Goal: Check status: Check status

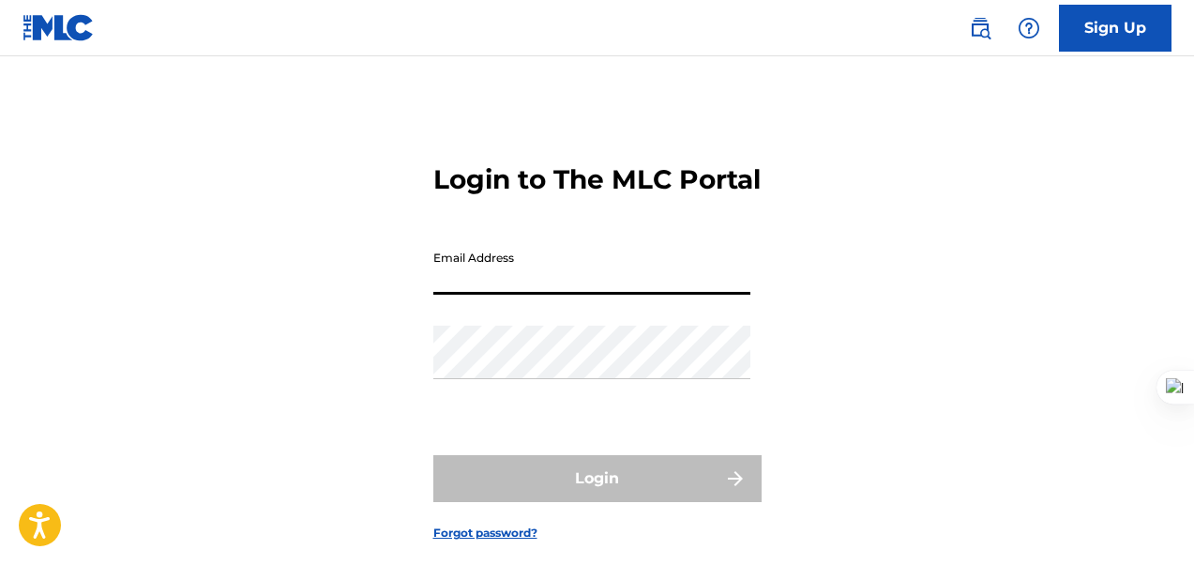
type input "[EMAIL_ADDRESS][DOMAIN_NAME]"
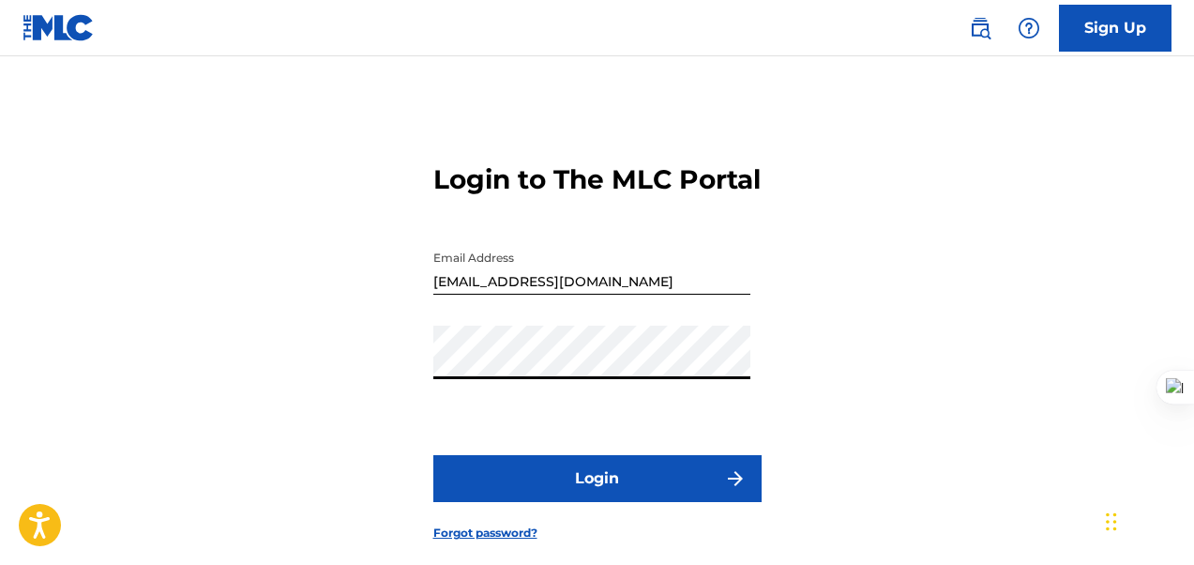
click at [596, 502] on button "Login" at bounding box center [597, 478] width 328 height 47
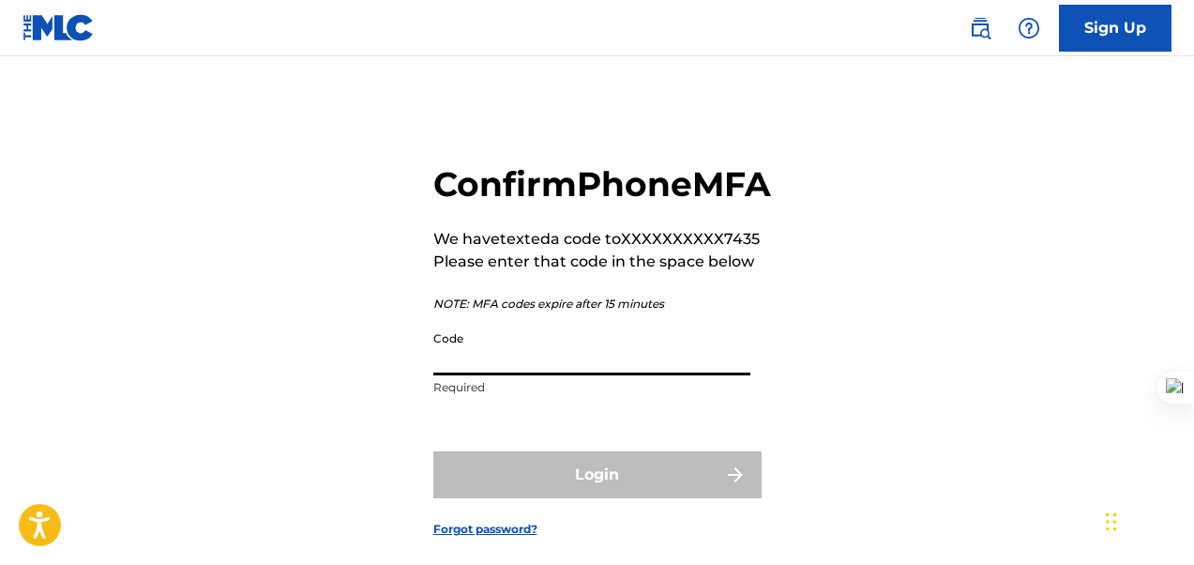
click at [515, 375] on input "Code" at bounding box center [591, 348] width 317 height 53
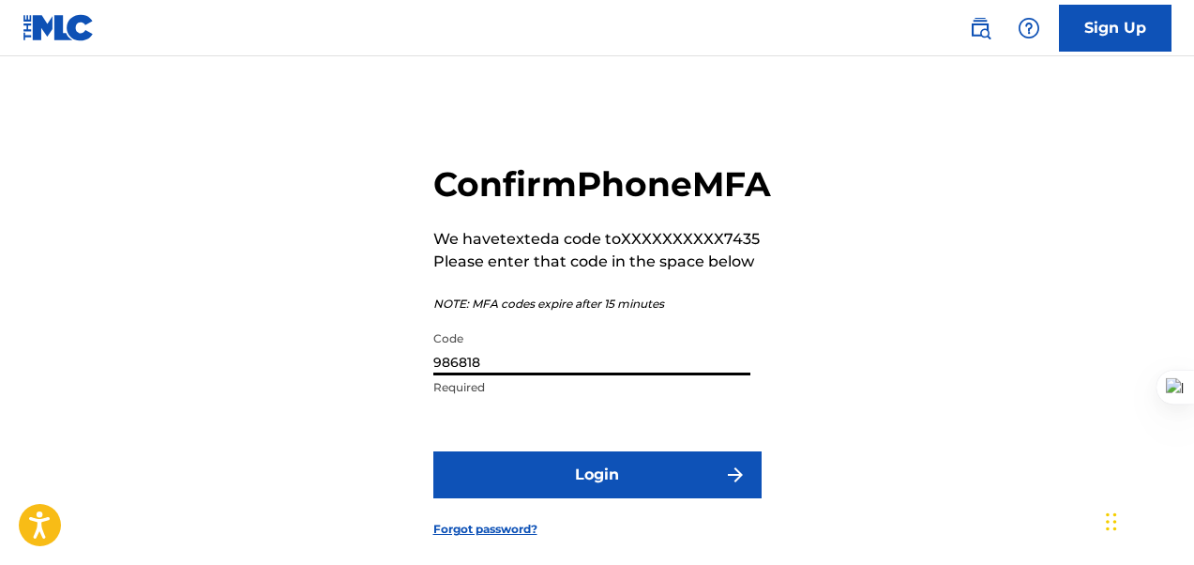
type input "986818"
click at [569, 498] on button "Login" at bounding box center [597, 474] width 328 height 47
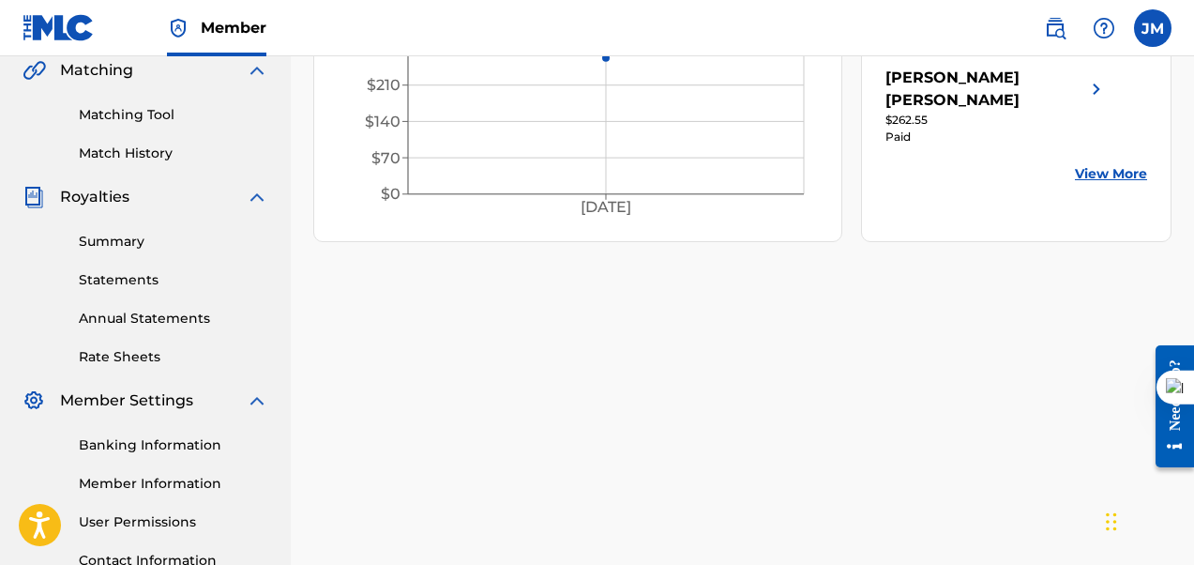
scroll to position [441, 0]
click at [122, 243] on link "Summary" at bounding box center [173, 243] width 189 height 20
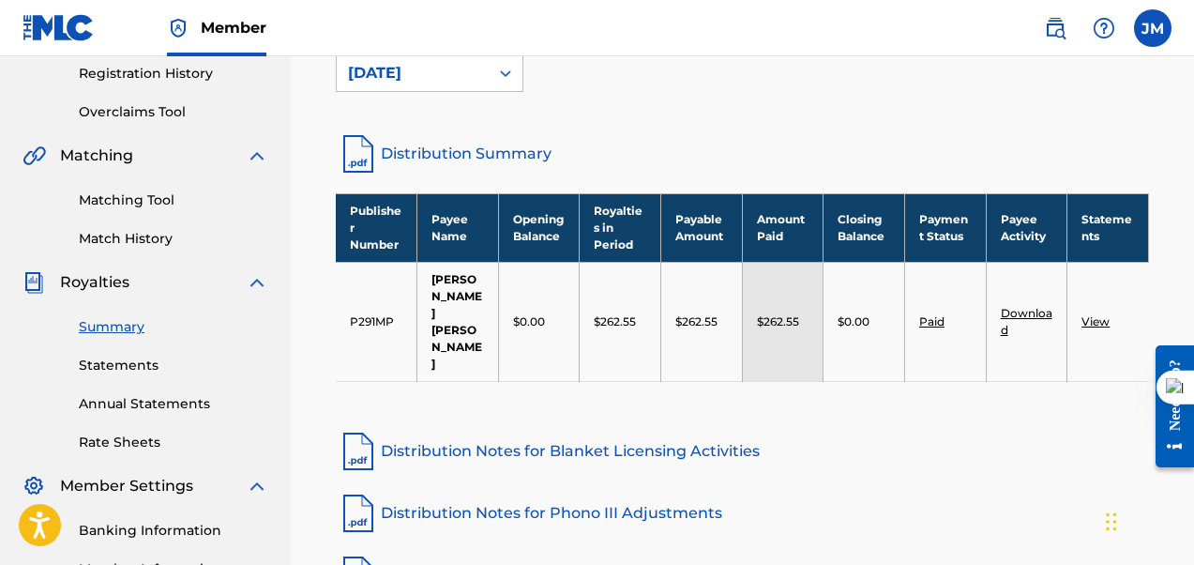
scroll to position [364, 0]
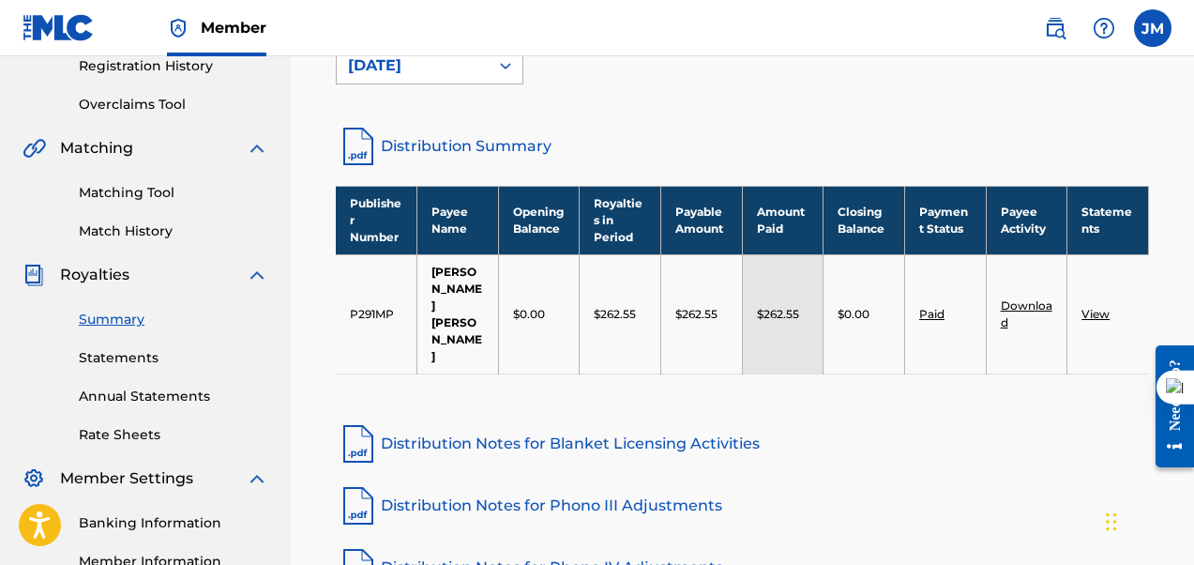
click at [460, 78] on div "[DATE]" at bounding box center [413, 66] width 152 height 36
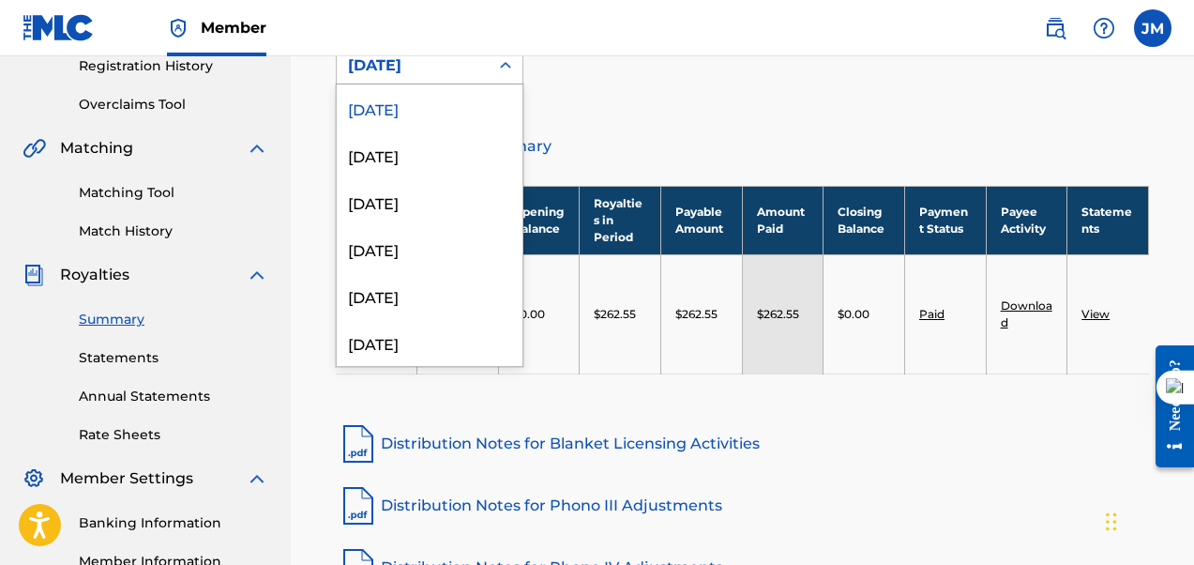
click at [444, 109] on div "[DATE]" at bounding box center [430, 107] width 186 height 47
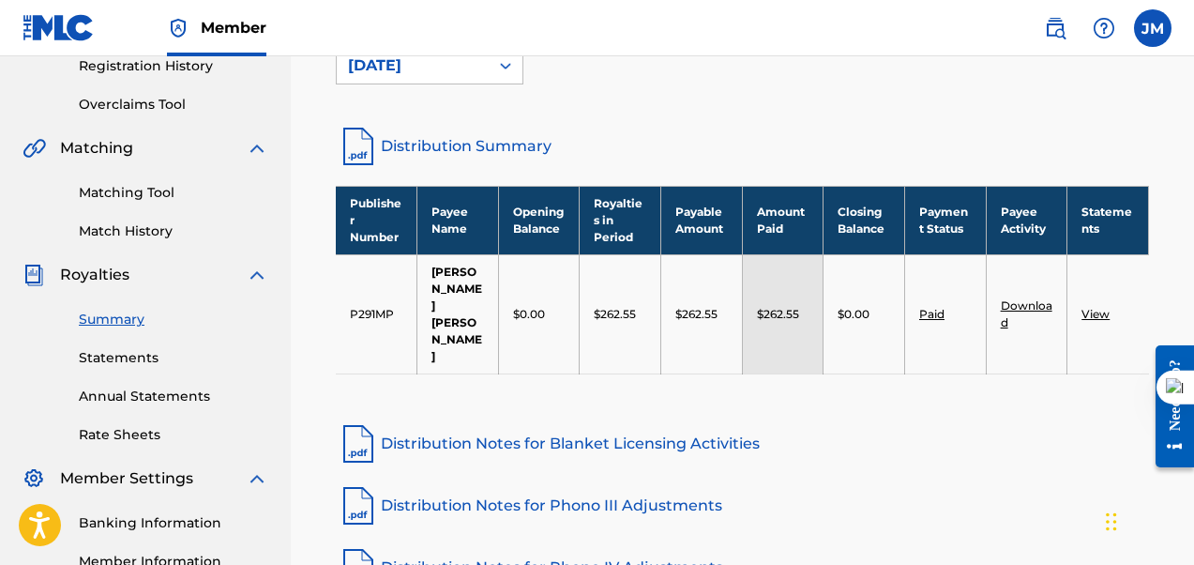
click at [478, 64] on div "[DATE]" at bounding box center [413, 66] width 152 height 36
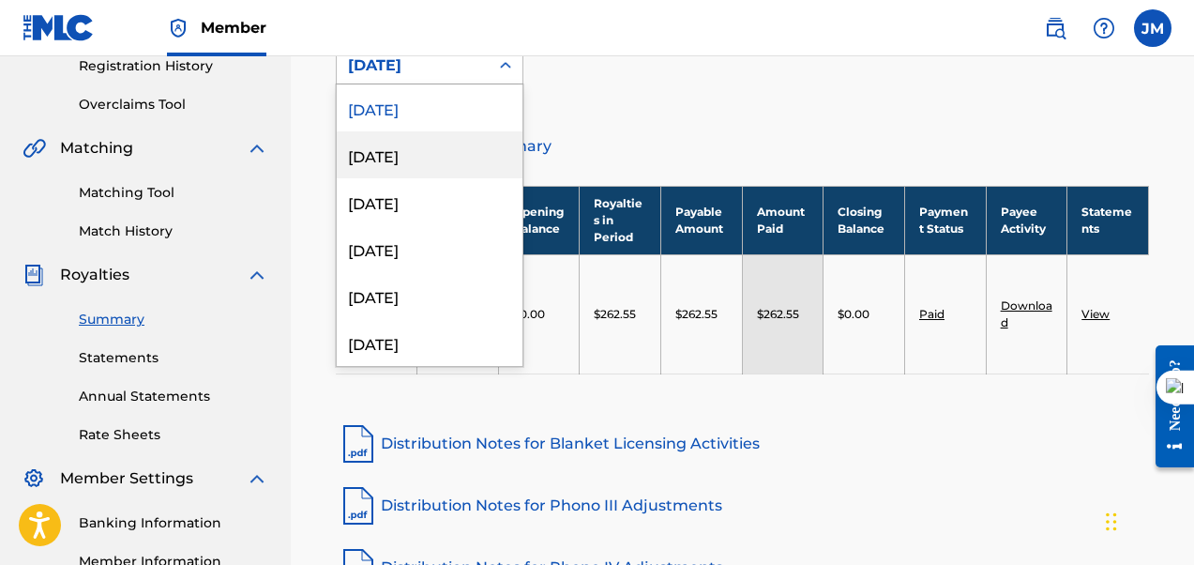
click at [390, 157] on div "[DATE]" at bounding box center [430, 154] width 186 height 47
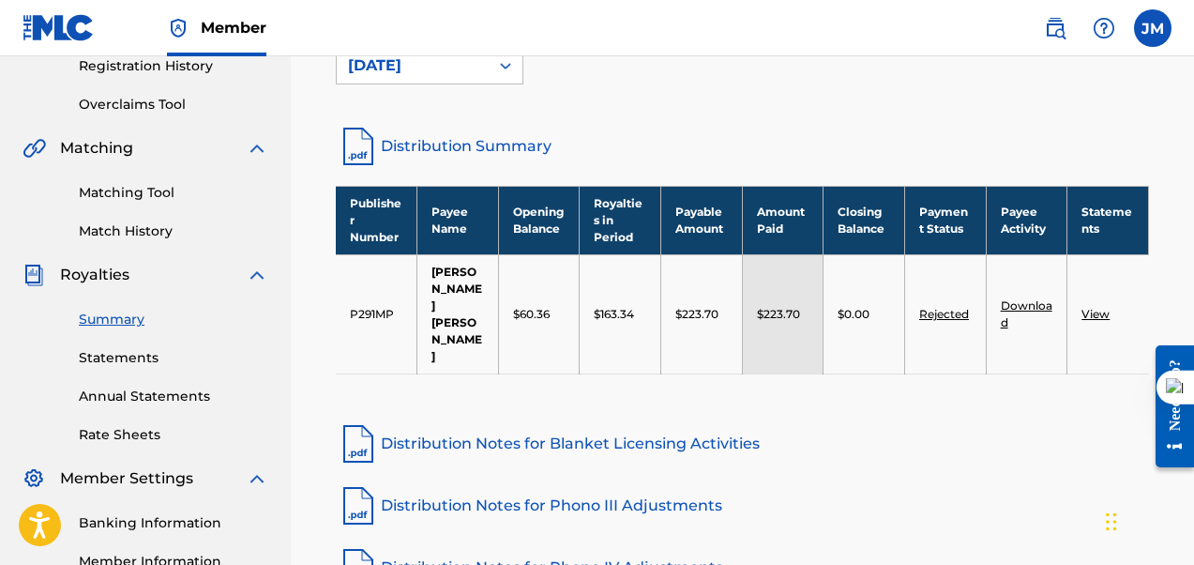
click at [505, 72] on icon at bounding box center [505, 65] width 19 height 19
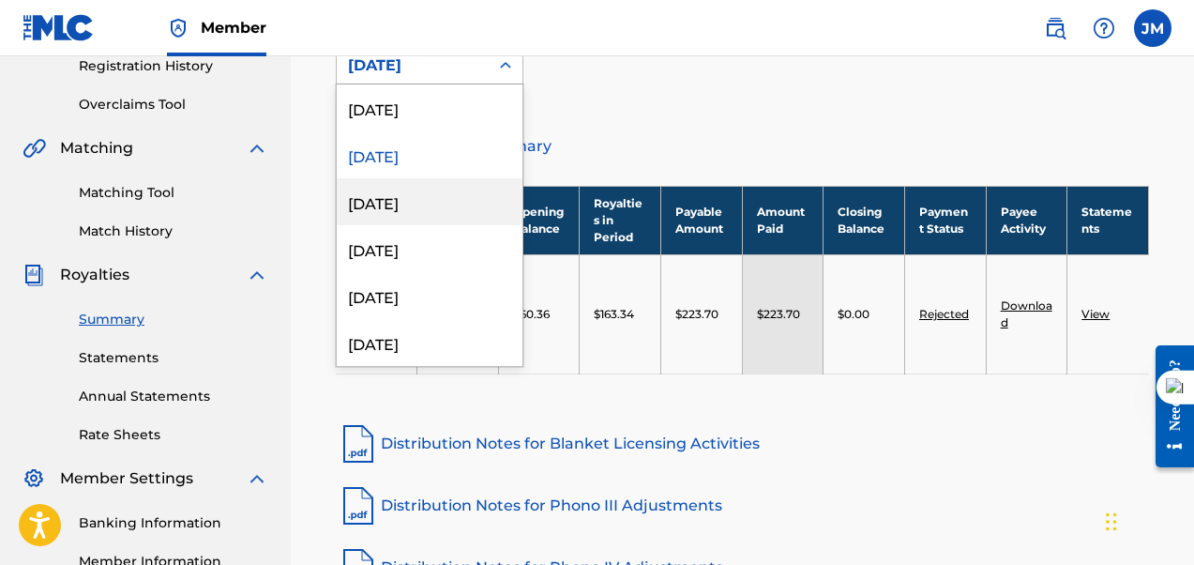
click at [401, 202] on div "[DATE]" at bounding box center [430, 201] width 186 height 47
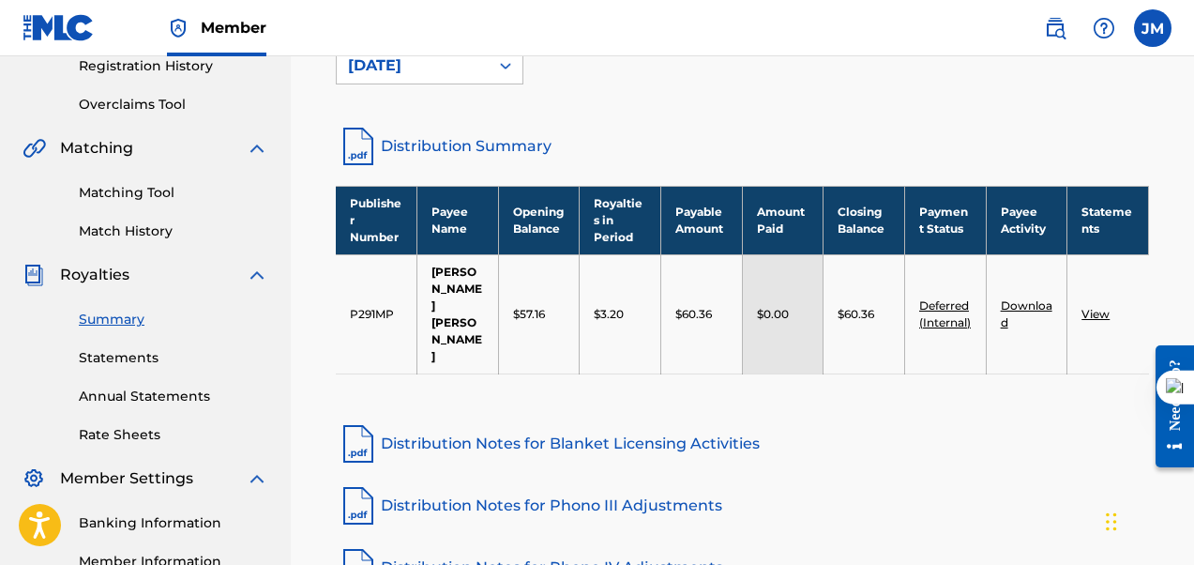
click at [440, 70] on div "[DATE]" at bounding box center [412, 65] width 129 height 23
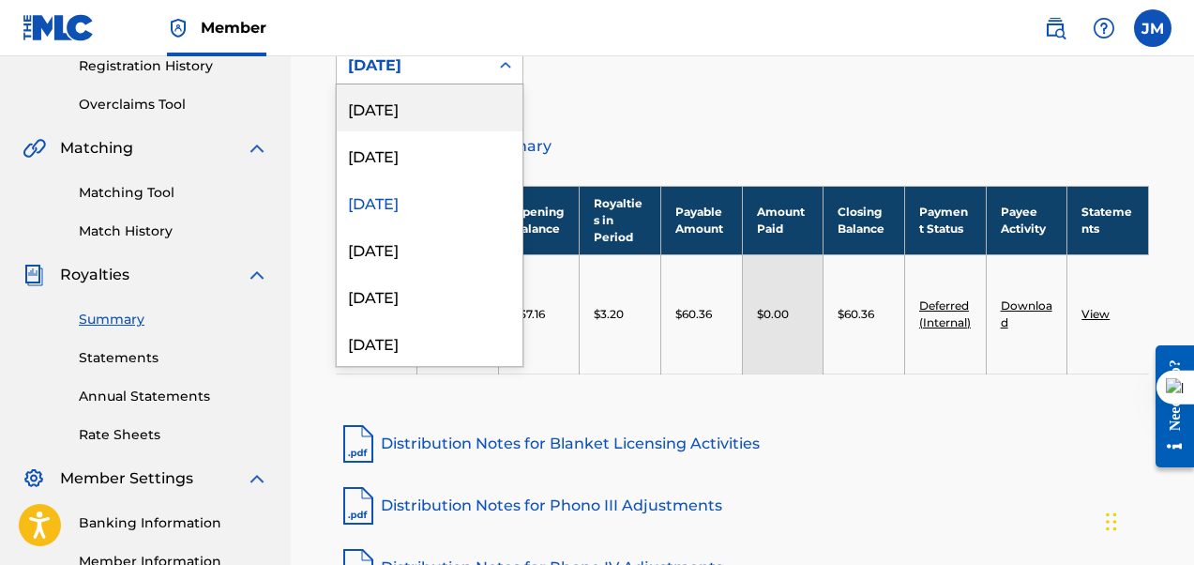
click at [415, 114] on div "[DATE]" at bounding box center [430, 107] width 186 height 47
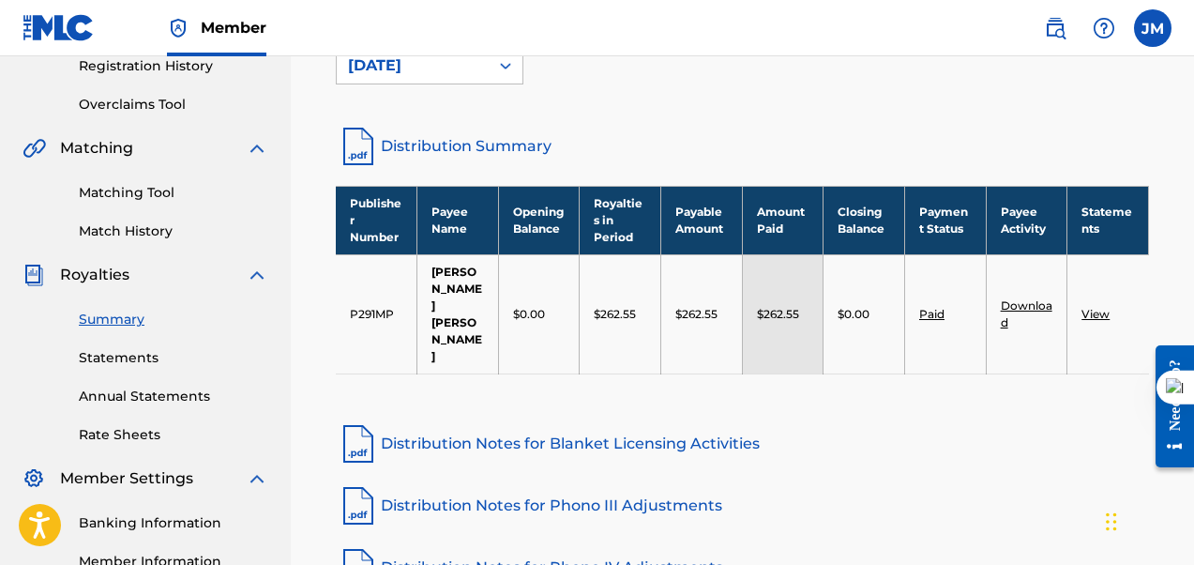
click at [832, 372] on td "$0.00" at bounding box center [864, 313] width 82 height 119
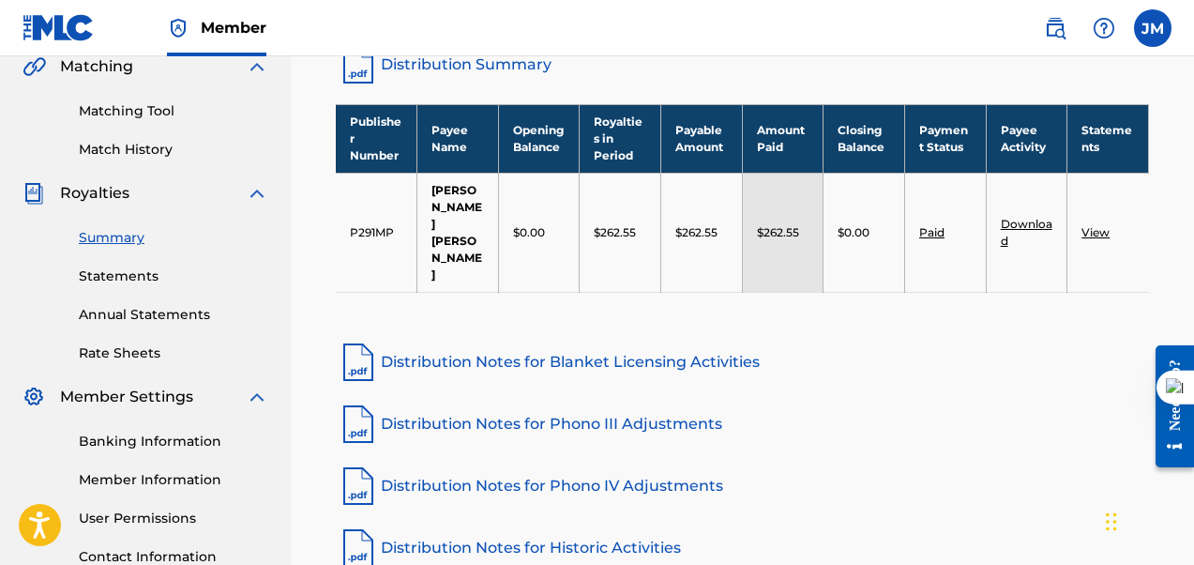
scroll to position [444, 0]
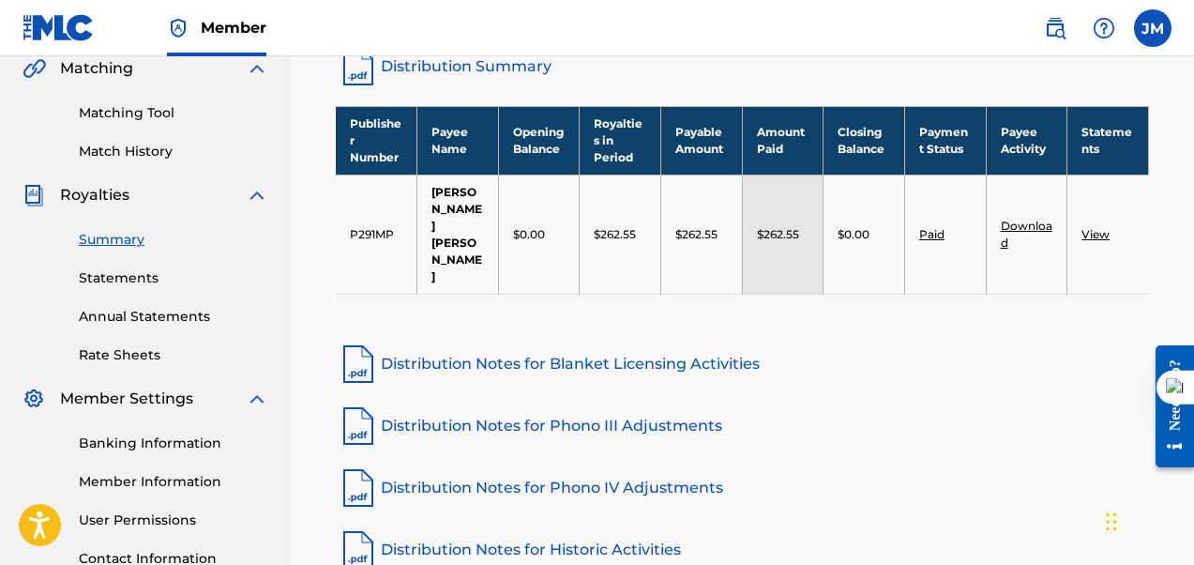
click at [138, 446] on link "Banking Information" at bounding box center [173, 443] width 189 height 20
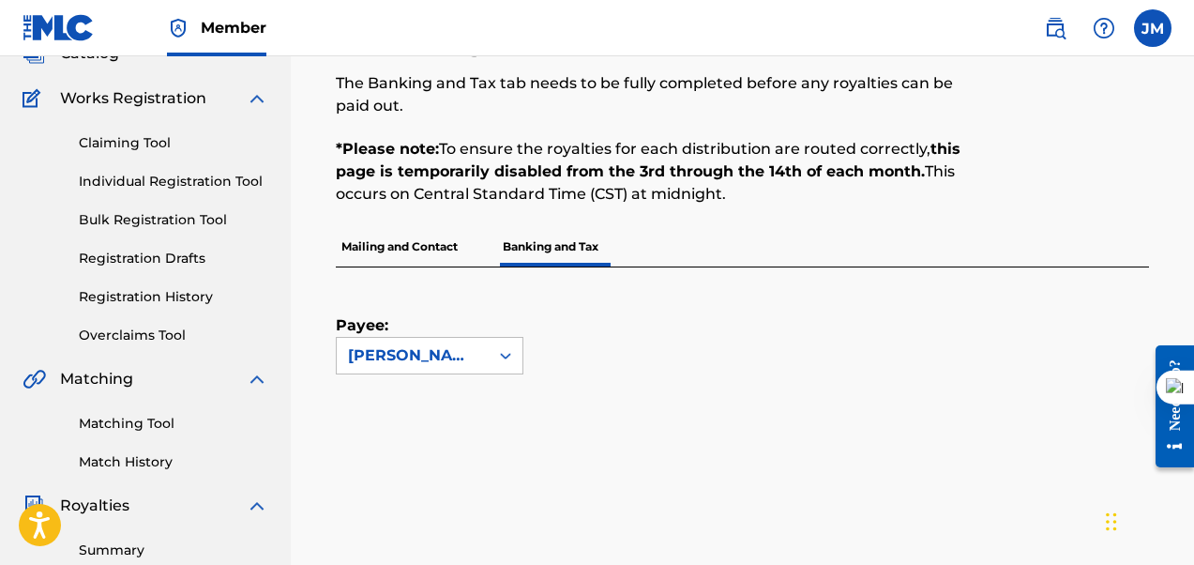
scroll to position [150, 0]
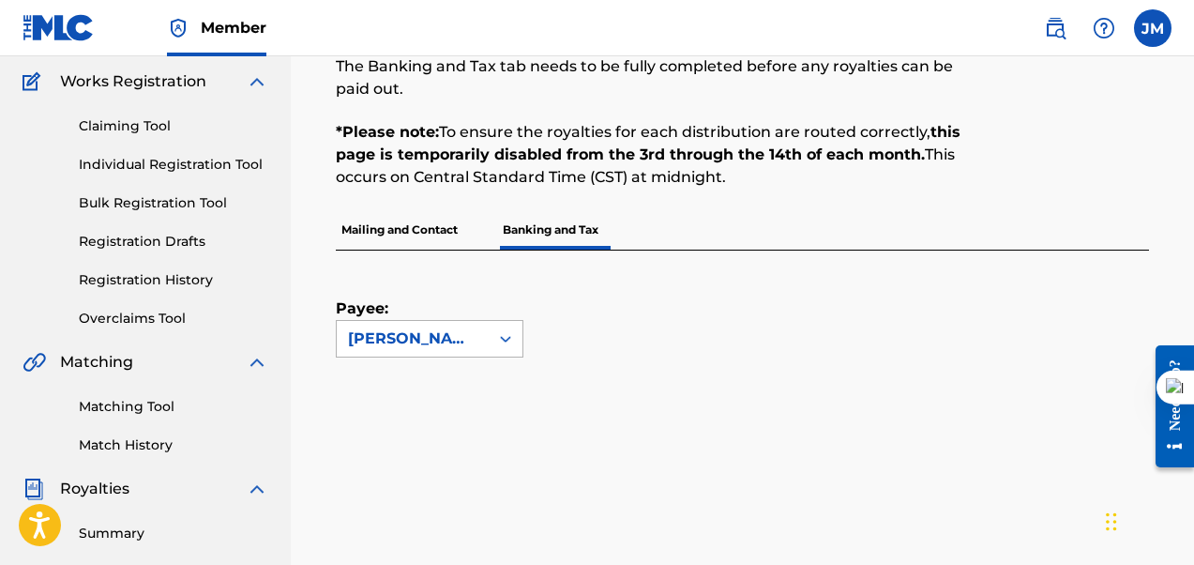
click at [466, 338] on div "[PERSON_NAME]" at bounding box center [412, 338] width 129 height 23
click at [459, 374] on div "[PERSON_NAME]" at bounding box center [430, 391] width 186 height 69
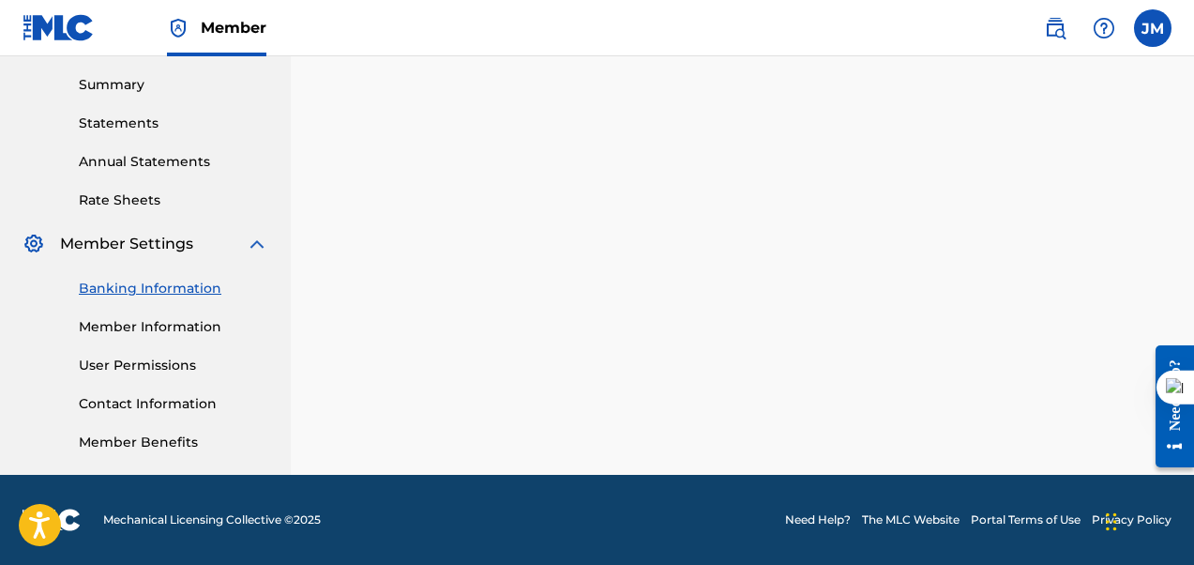
scroll to position [598, 0]
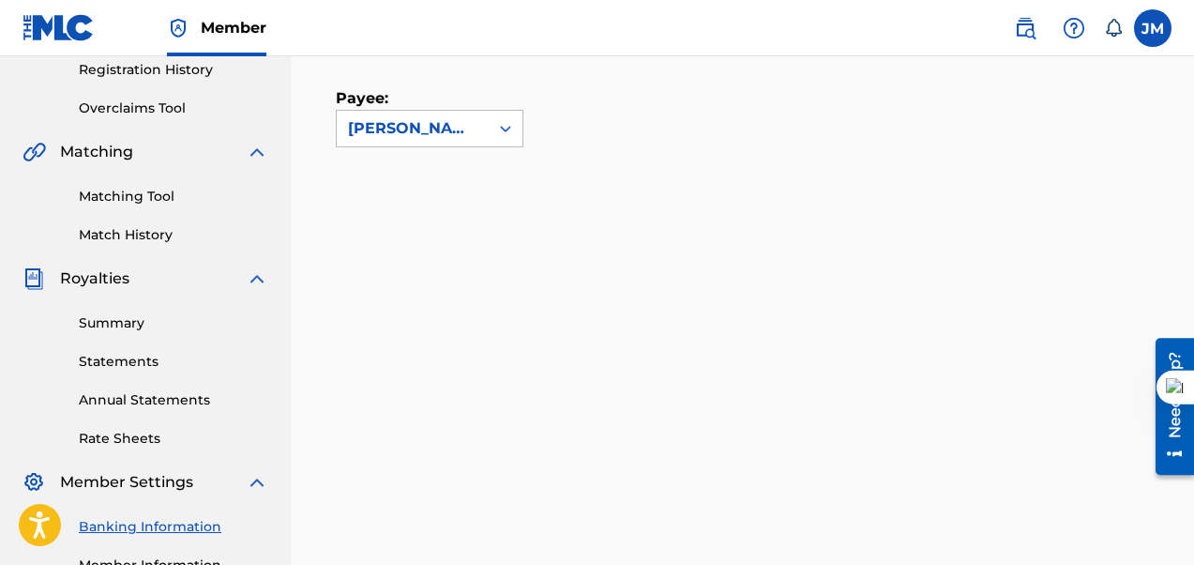
scroll to position [356, 0]
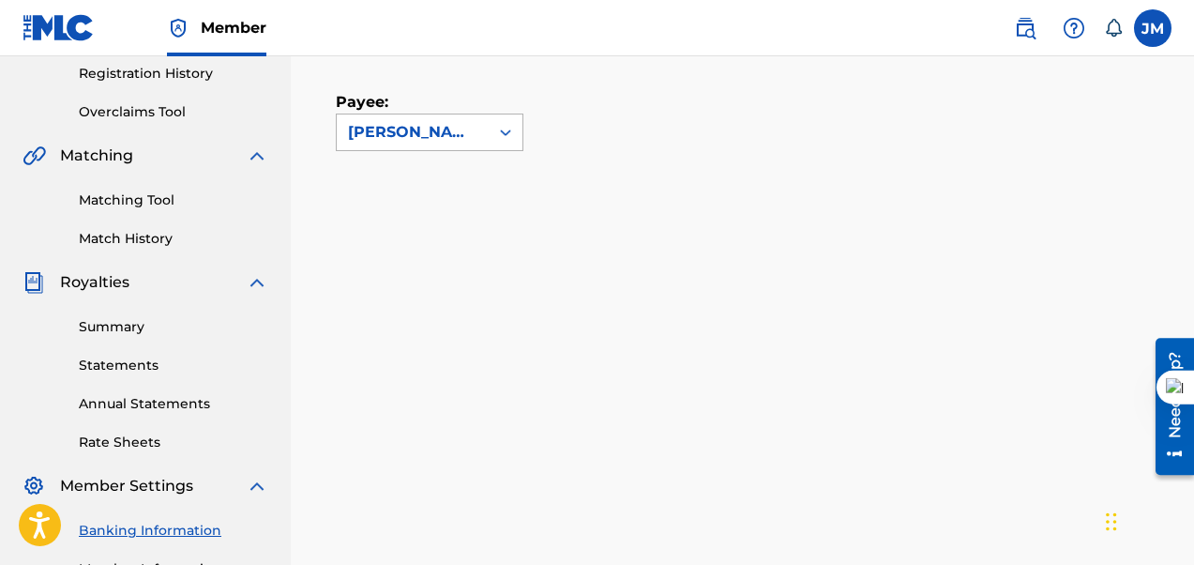
click at [511, 136] on icon at bounding box center [505, 132] width 19 height 19
click at [481, 190] on div "[PERSON_NAME]" at bounding box center [430, 174] width 186 height 47
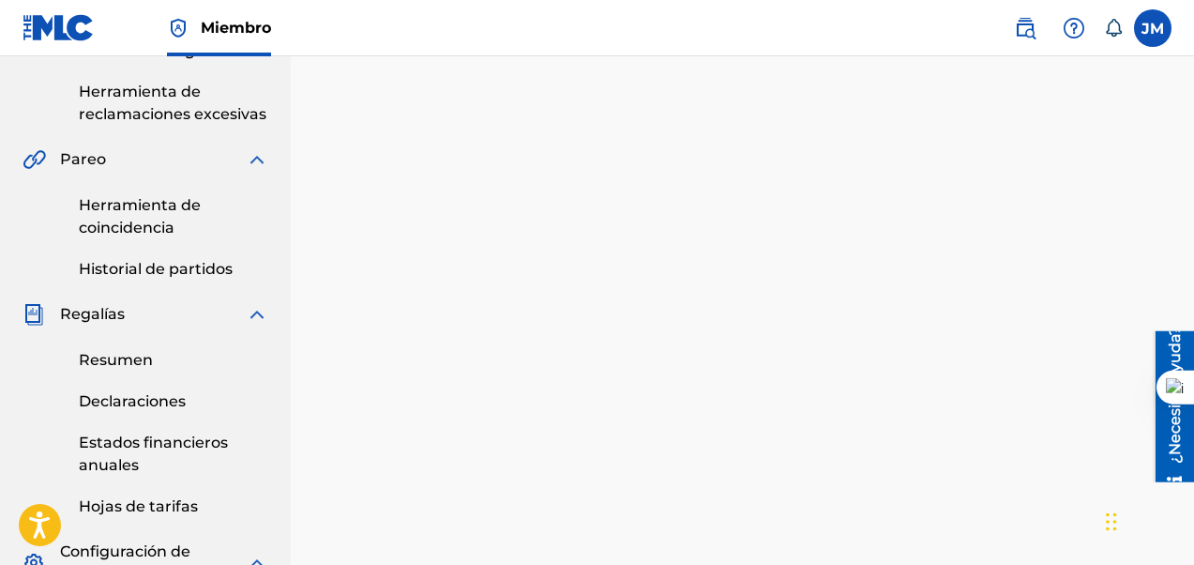
scroll to position [446, 0]
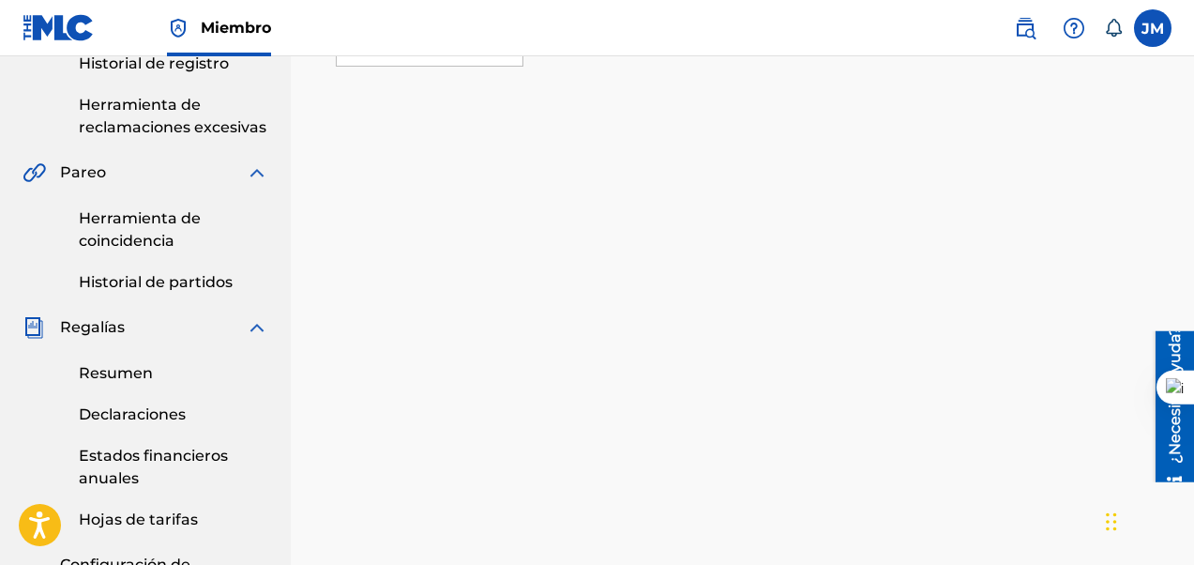
click at [128, 376] on font "Resumen" at bounding box center [116, 373] width 74 height 18
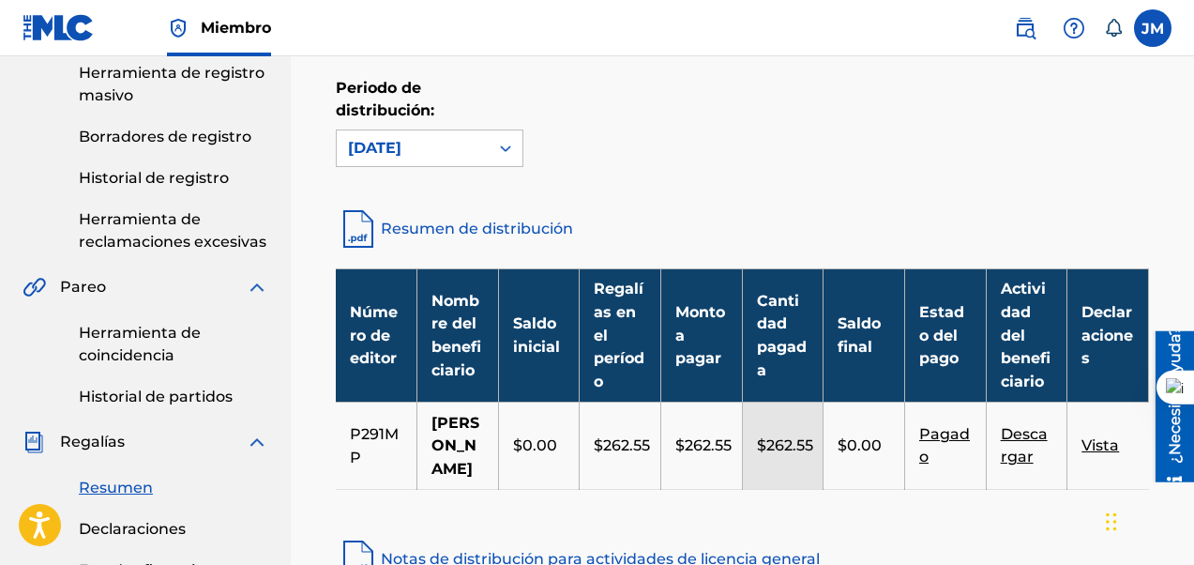
scroll to position [331, 0]
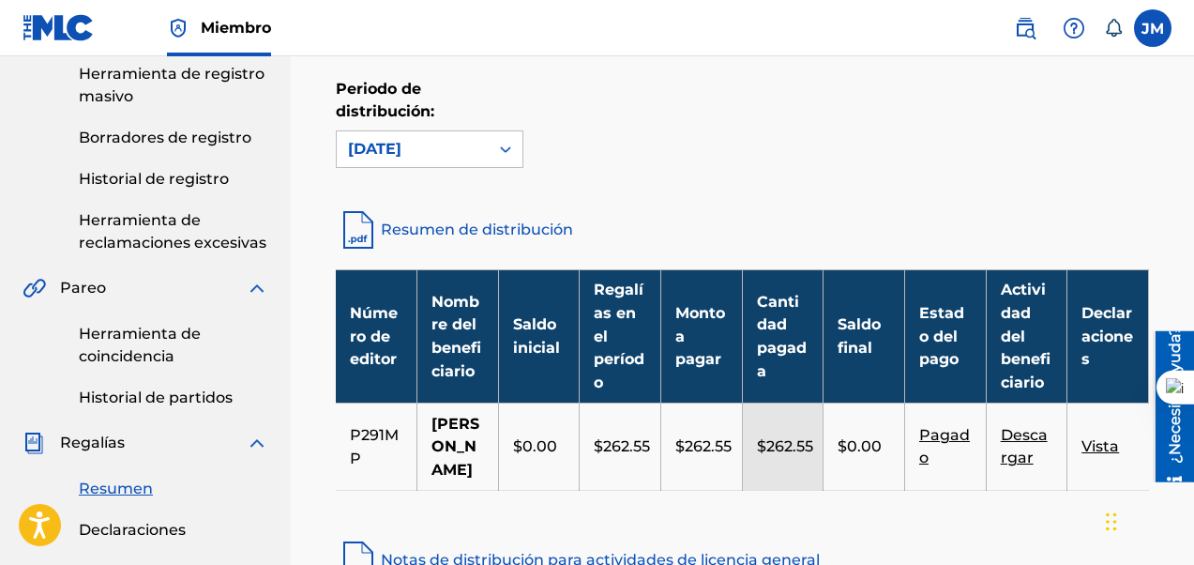
click at [943, 466] on font "Pagado" at bounding box center [944, 446] width 51 height 40
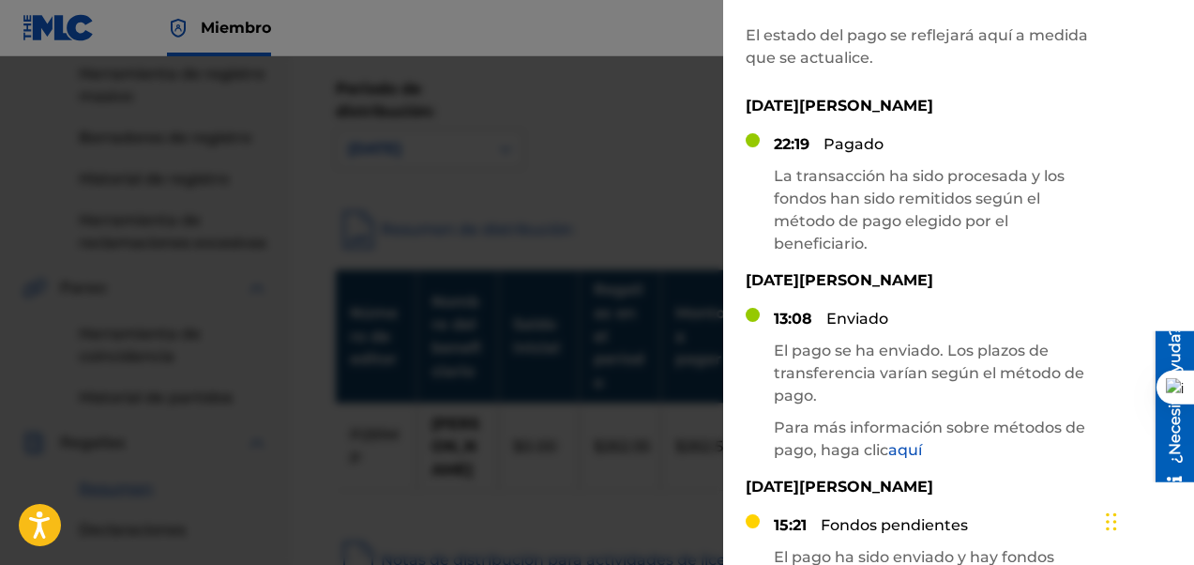
scroll to position [92, 0]
click at [914, 454] on font "aquí" at bounding box center [905, 449] width 34 height 18
click at [624, 304] on div at bounding box center [597, 338] width 1194 height 565
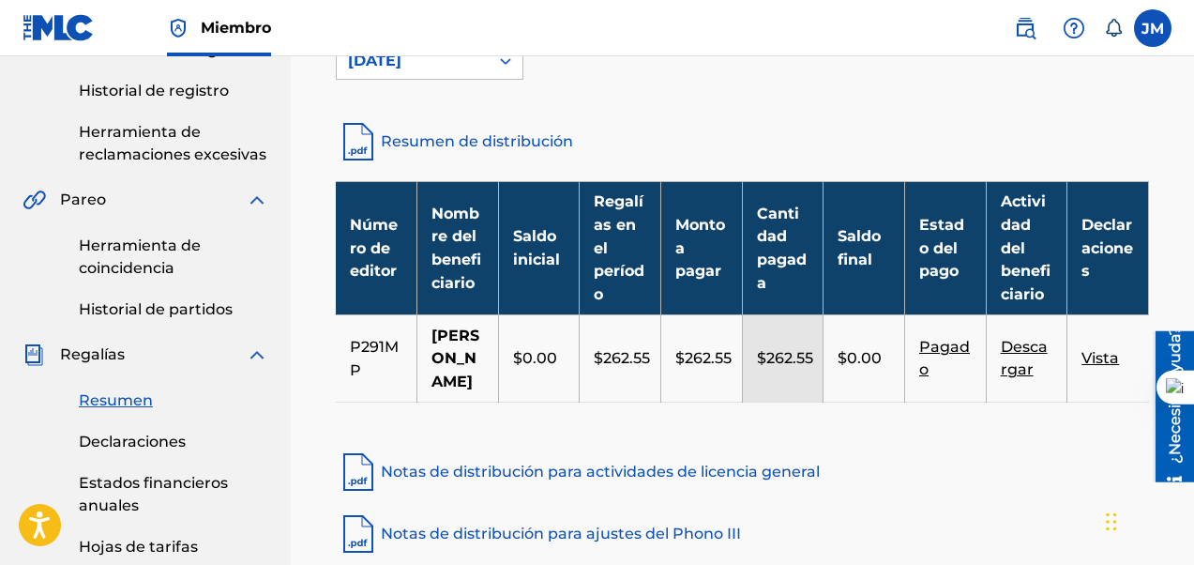
scroll to position [426, 0]
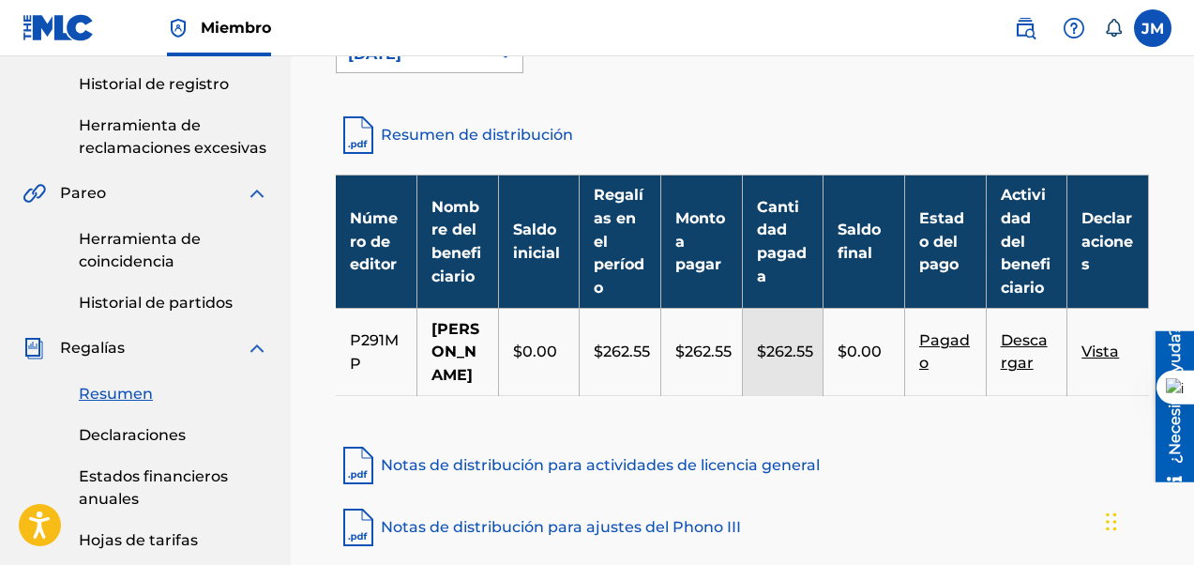
click at [467, 68] on div "[DATE]" at bounding box center [413, 55] width 152 height 36
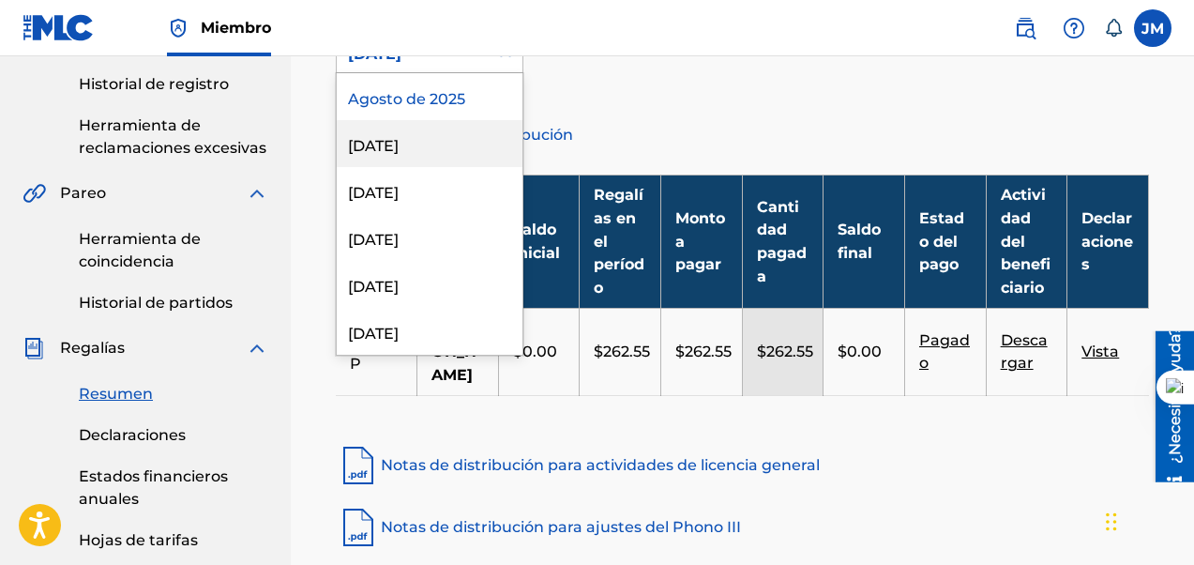
click at [399, 144] on font "[DATE]" at bounding box center [373, 146] width 51 height 18
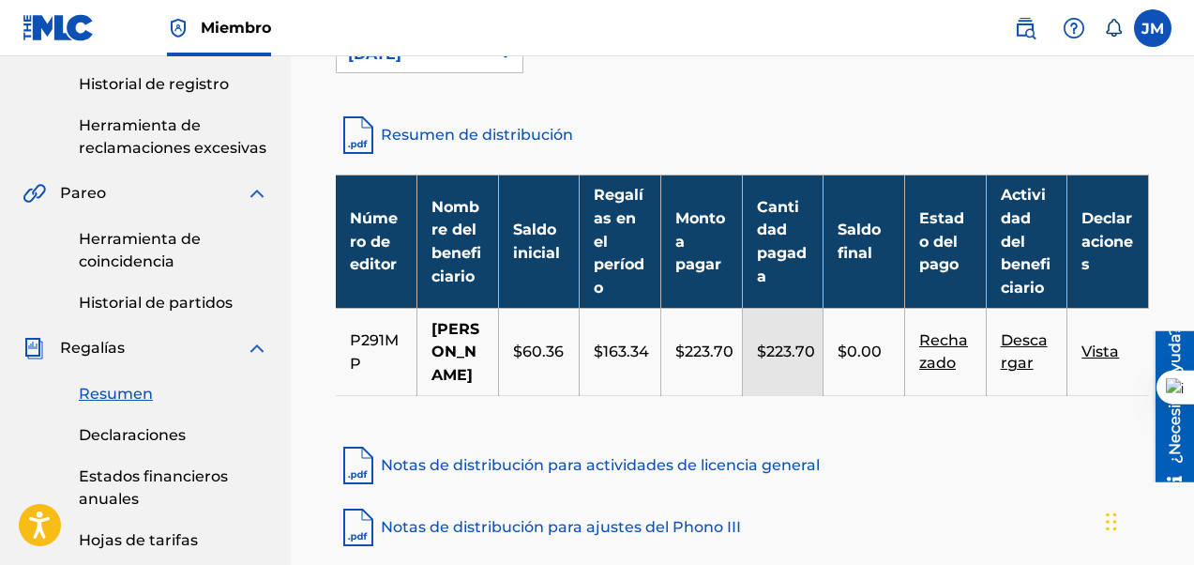
click at [458, 52] on nav "Miembro JM [PERSON_NAME] [EMAIL_ADDRESS][DOMAIN_NAME] Preferencias de notificac…" at bounding box center [597, 28] width 1194 height 56
click at [458, 63] on div "[DATE]" at bounding box center [412, 54] width 129 height 23
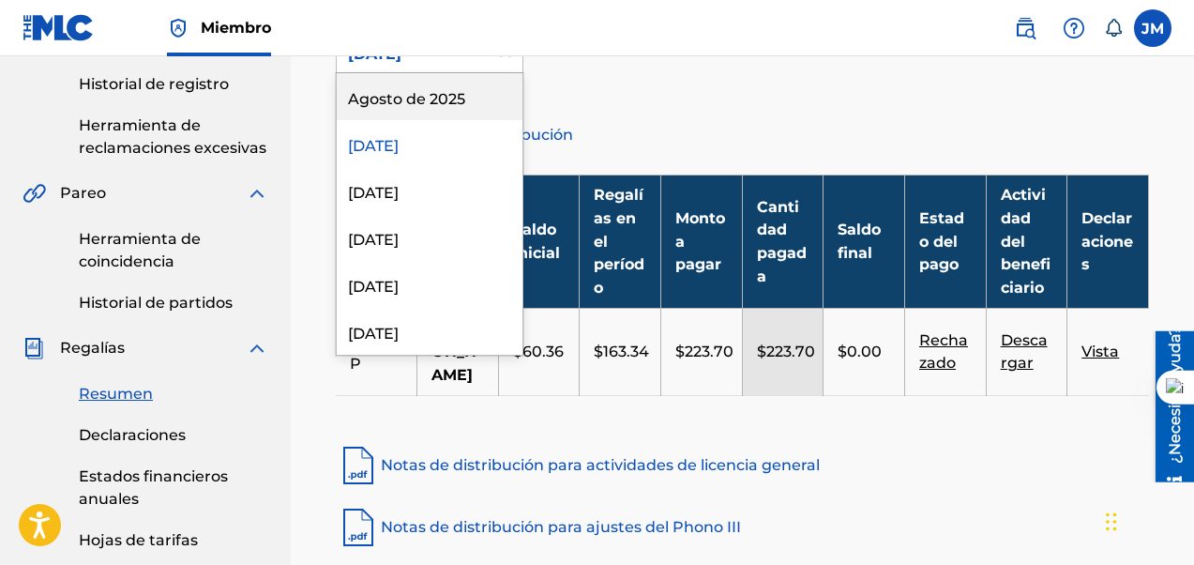
click at [424, 95] on font "Agosto de 2025" at bounding box center [406, 99] width 117 height 18
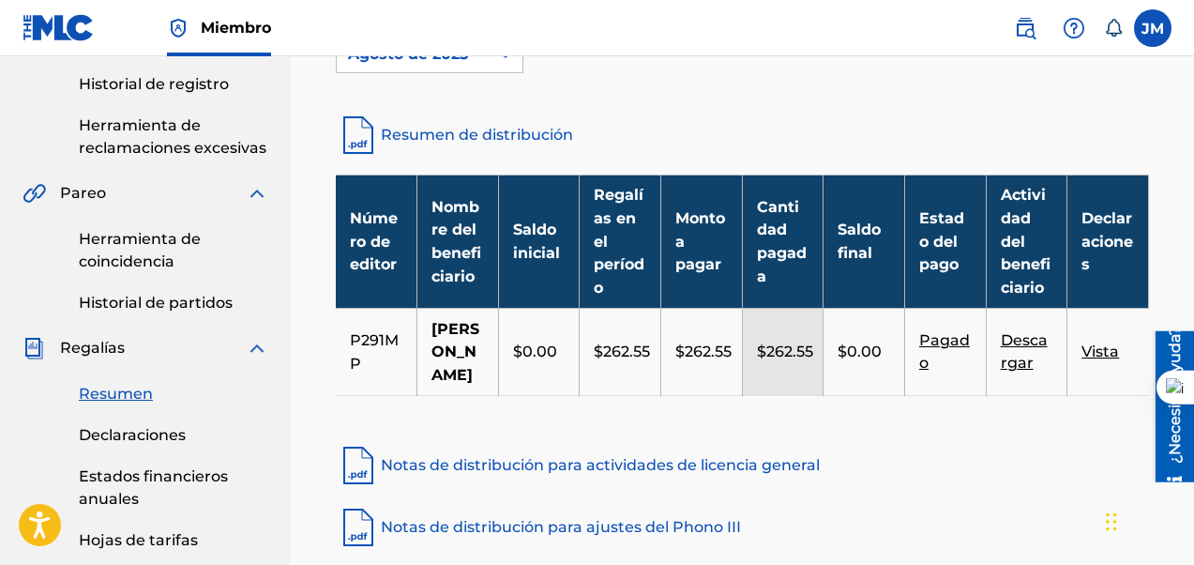
click at [942, 371] on font "Pagado" at bounding box center [944, 351] width 51 height 40
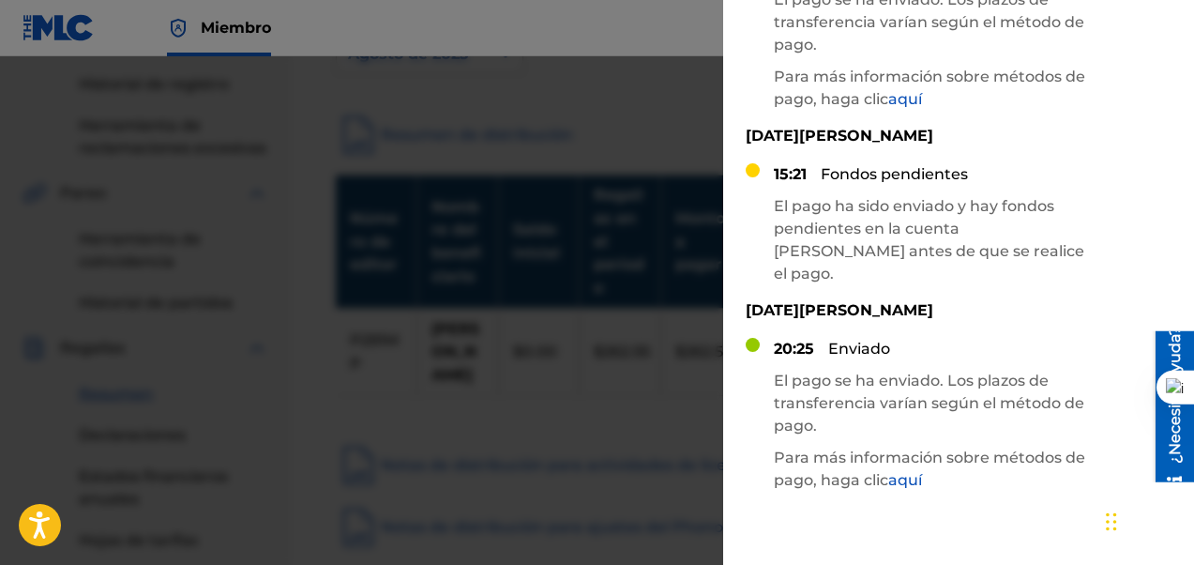
scroll to position [443, 0]
click at [906, 470] on font "aquí" at bounding box center [905, 479] width 34 height 18
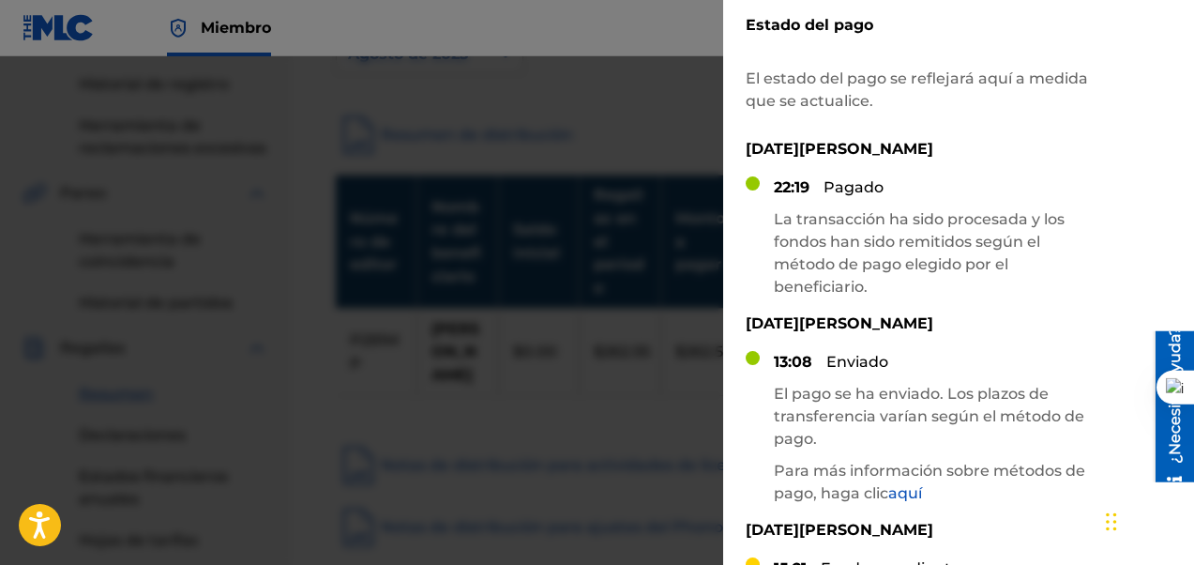
scroll to position [0, 0]
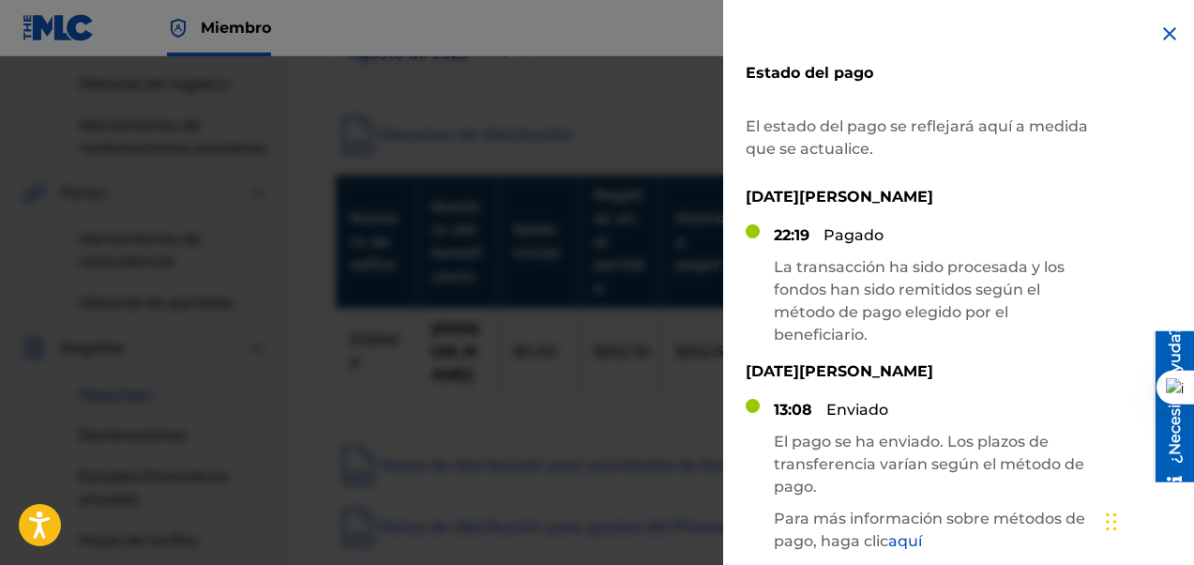
click at [613, 286] on div at bounding box center [597, 338] width 1194 height 565
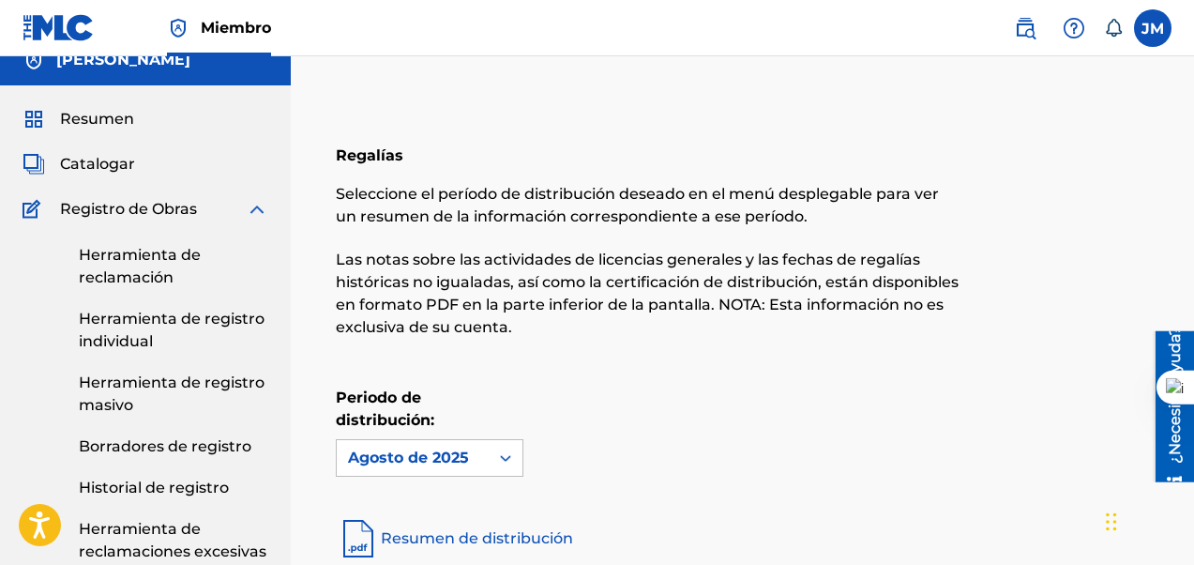
scroll to position [22, 0]
click at [99, 117] on font "Resumen" at bounding box center [97, 120] width 74 height 18
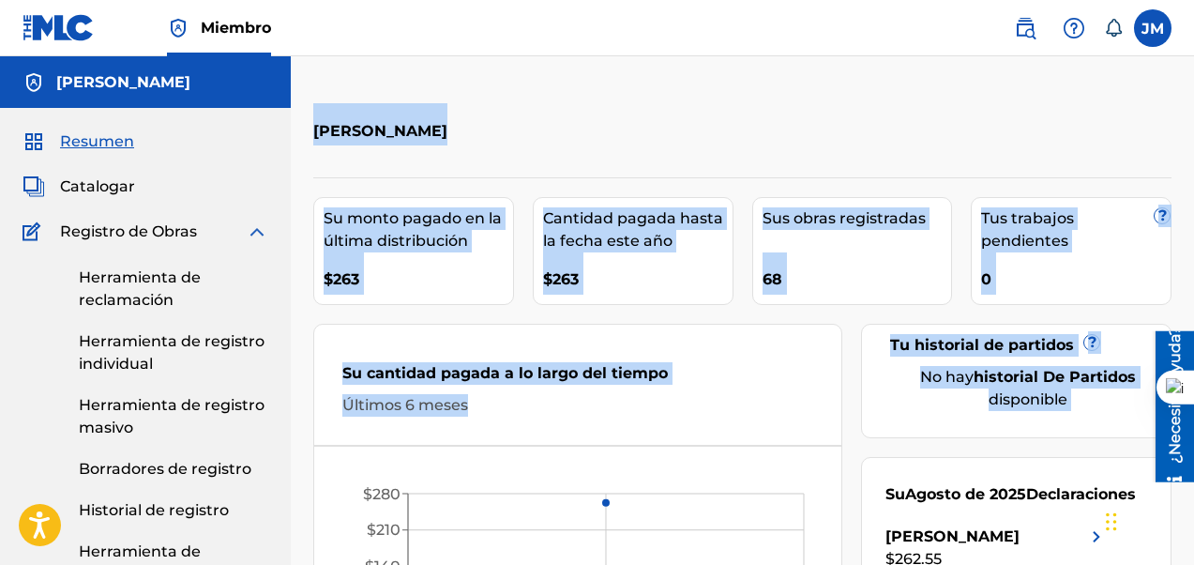
drag, startPoint x: 607, startPoint y: 249, endPoint x: 515, endPoint y: -90, distance: 351.7
